Goal: Navigation & Orientation: Go to known website

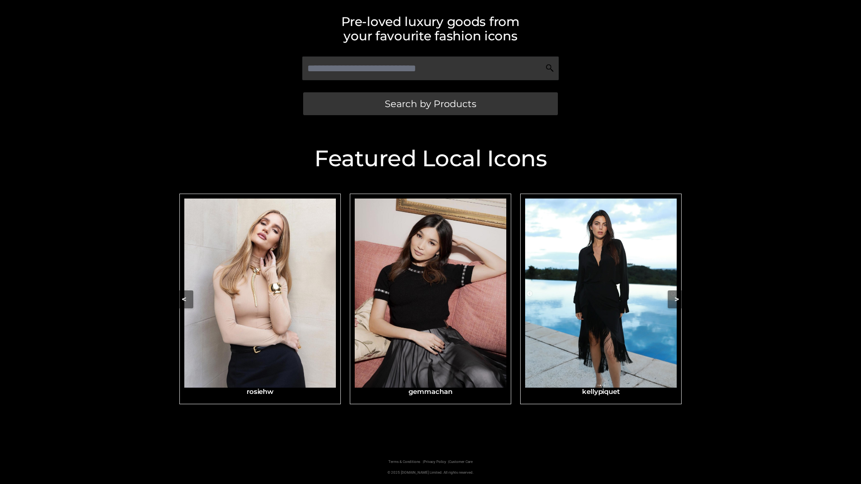
scroll to position [191, 0]
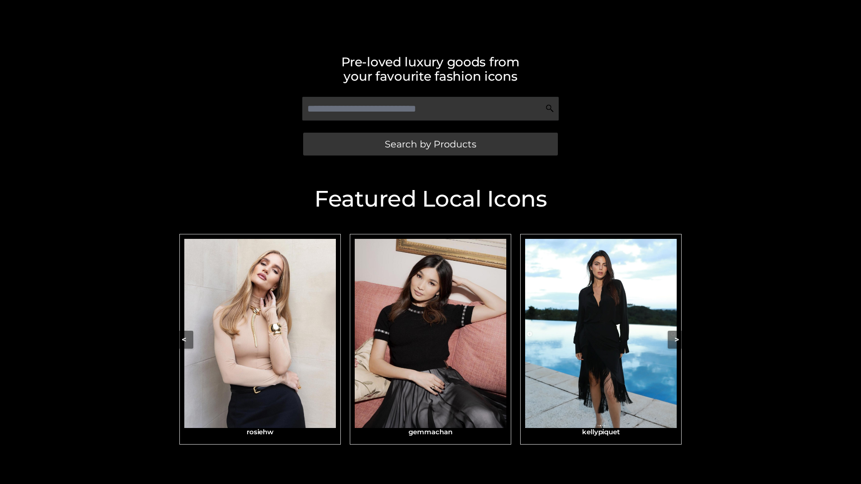
scroll to position [191, 0]
